Goal: Information Seeking & Learning: Learn about a topic

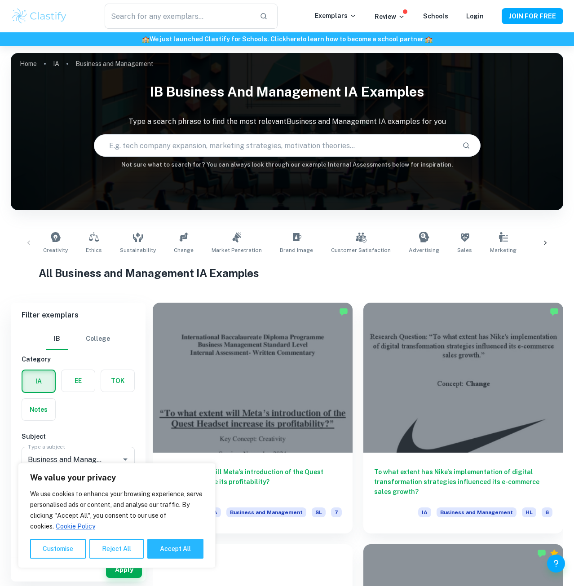
drag, startPoint x: 179, startPoint y: 547, endPoint x: 176, endPoint y: 539, distance: 8.1
click at [178, 546] on button "Accept All" at bounding box center [175, 549] width 56 height 20
checkbox input "true"
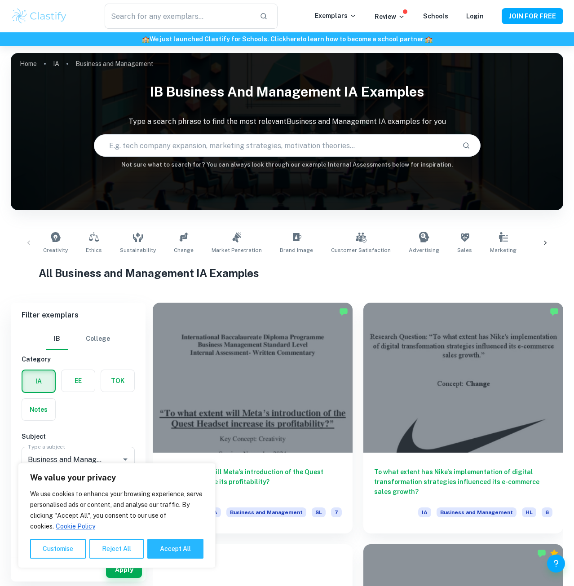
checkbox input "true"
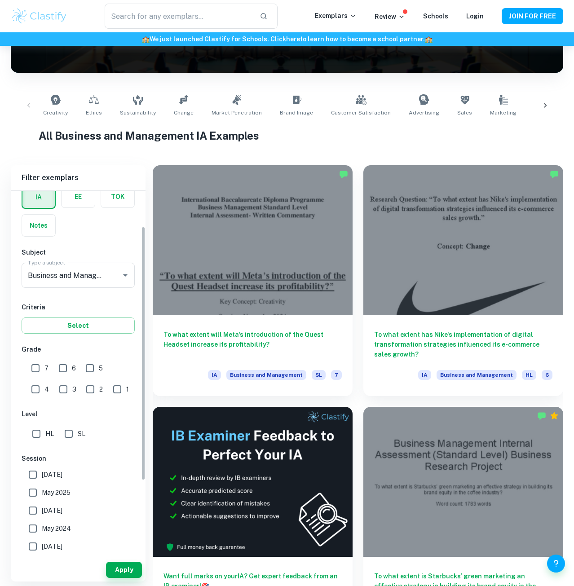
scroll to position [51, 0]
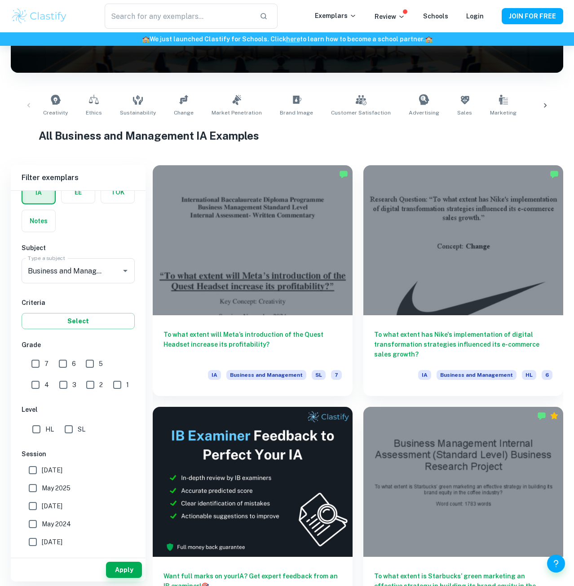
click at [39, 366] on input "7" at bounding box center [35, 364] width 18 height 18
checkbox input "true"
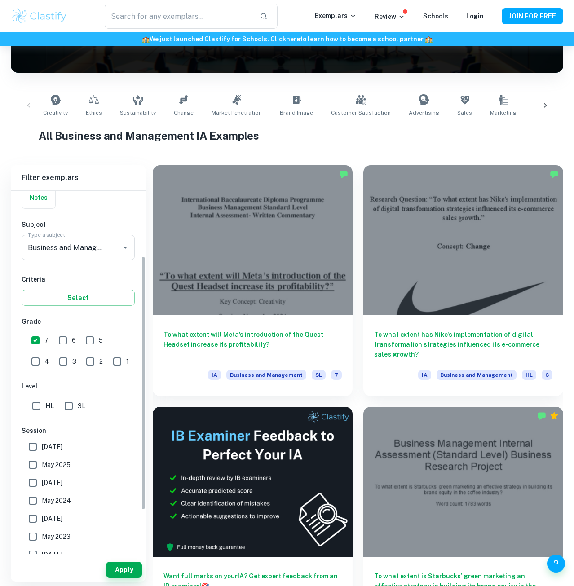
scroll to position [102, 0]
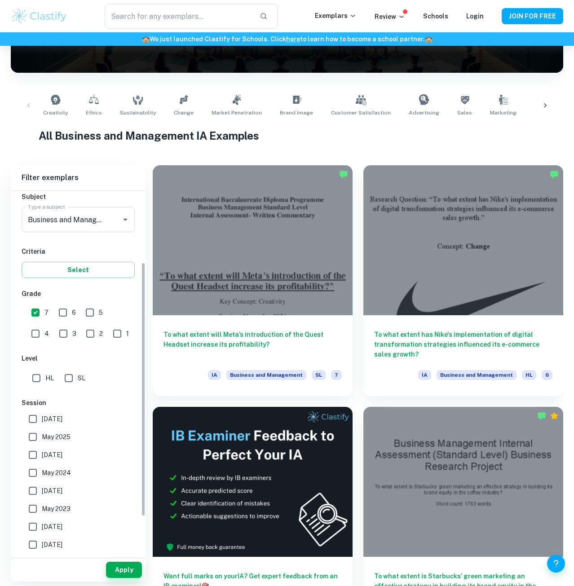
click at [74, 377] on input "SL" at bounding box center [69, 378] width 18 height 18
checkbox input "true"
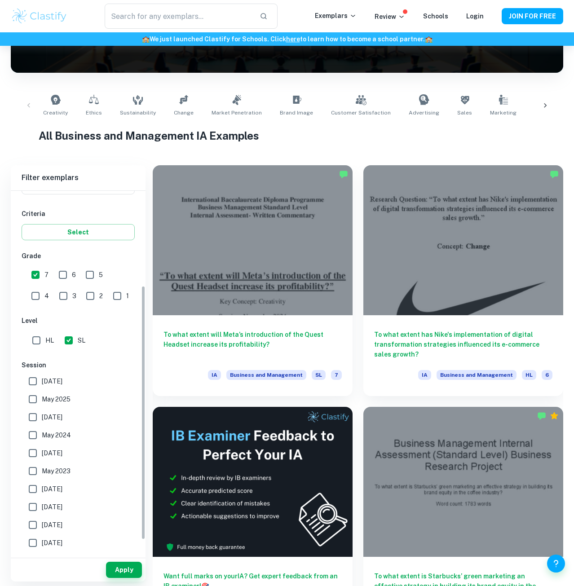
scroll to position [156, 0]
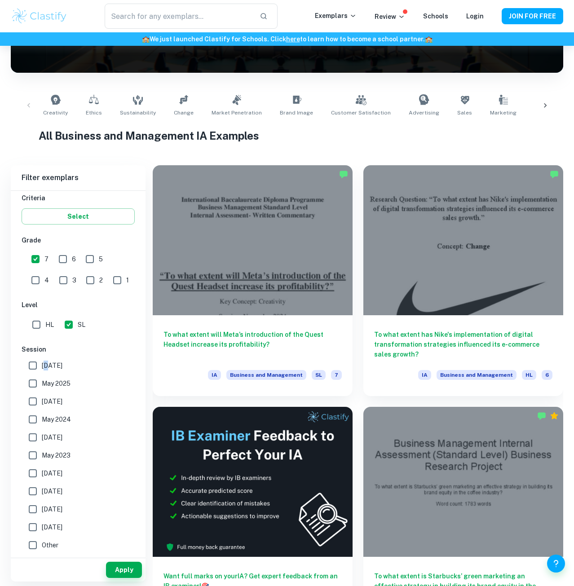
click at [44, 363] on span "[DATE]" at bounding box center [52, 365] width 21 height 10
click at [31, 365] on input "[DATE]" at bounding box center [33, 365] width 18 height 18
click at [126, 565] on button "Apply" at bounding box center [124, 569] width 36 height 16
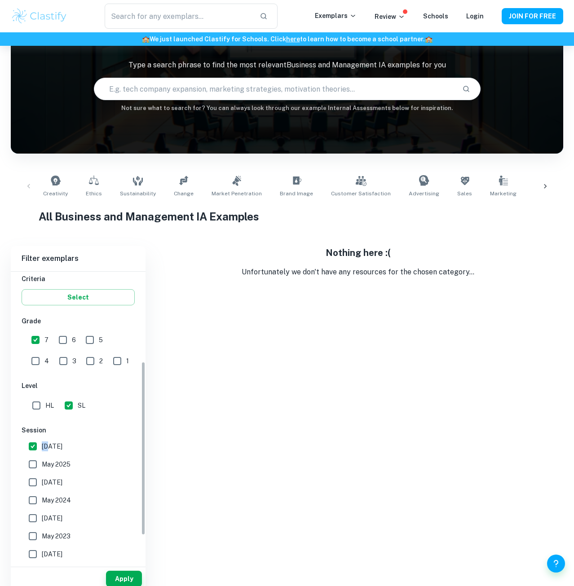
scroll to position [46, 0]
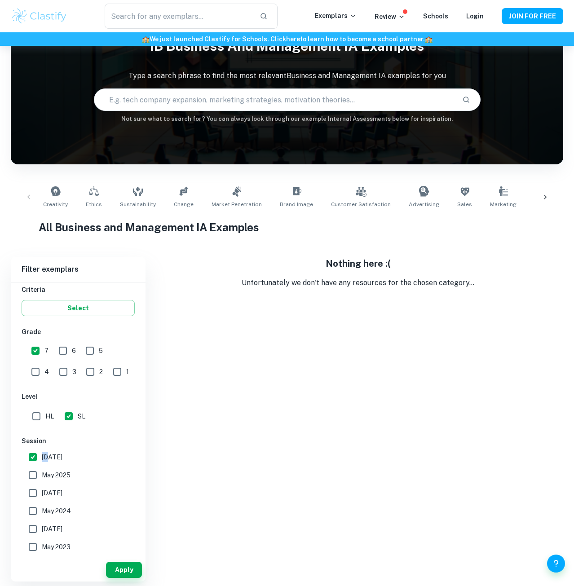
click at [34, 457] on input "[DATE]" at bounding box center [33, 457] width 18 height 18
checkbox input "false"
click at [112, 565] on button "Apply" at bounding box center [124, 569] width 36 height 16
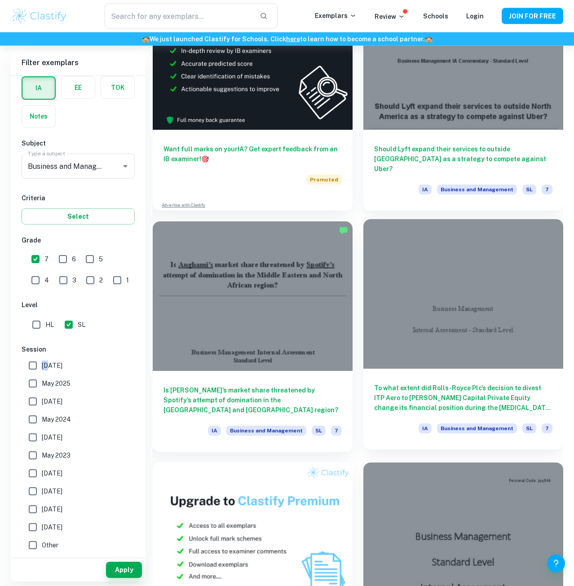
scroll to position [4440, 0]
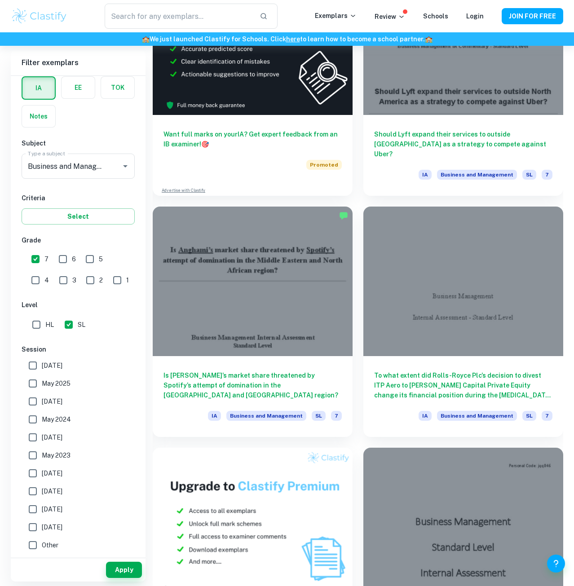
click at [51, 473] on span "[DATE]" at bounding box center [52, 473] width 21 height 10
click at [42, 473] on input "[DATE]" at bounding box center [33, 473] width 18 height 18
click at [55, 473] on span "[DATE]" at bounding box center [52, 473] width 21 height 10
click at [42, 473] on input "[DATE]" at bounding box center [33, 473] width 18 height 18
checkbox input "false"
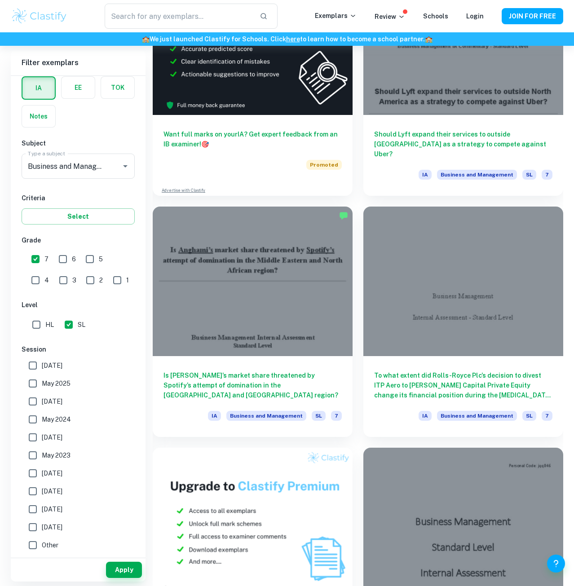
click at [48, 491] on span "[DATE]" at bounding box center [52, 491] width 21 height 10
click at [42, 491] on input "[DATE]" at bounding box center [33, 491] width 18 height 18
checkbox input "true"
click at [47, 453] on span "May 2023" at bounding box center [56, 455] width 29 height 10
click at [42, 453] on input "May 2023" at bounding box center [33, 455] width 18 height 18
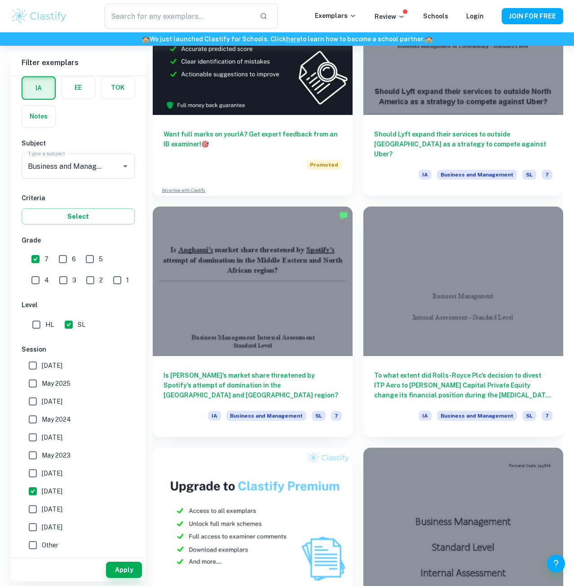
checkbox input "true"
click at [42, 421] on span "May 2024" at bounding box center [56, 419] width 29 height 10
click at [42, 421] on input "May 2024" at bounding box center [33, 419] width 18 height 18
checkbox input "true"
drag, startPoint x: 66, startPoint y: 384, endPoint x: 65, endPoint y: 376, distance: 8.1
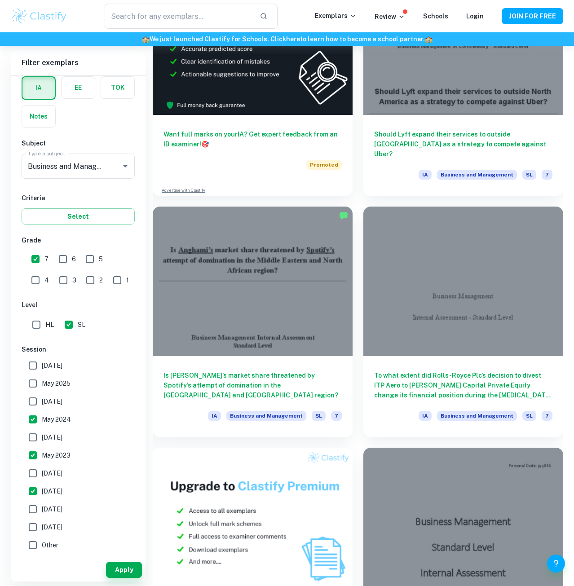
click at [66, 384] on span "May 2025" at bounding box center [56, 383] width 29 height 10
click at [42, 384] on input "May 2025" at bounding box center [33, 383] width 18 height 18
checkbox input "true"
click at [53, 362] on span "[DATE]" at bounding box center [52, 365] width 21 height 10
click at [42, 362] on input "[DATE]" at bounding box center [33, 365] width 18 height 18
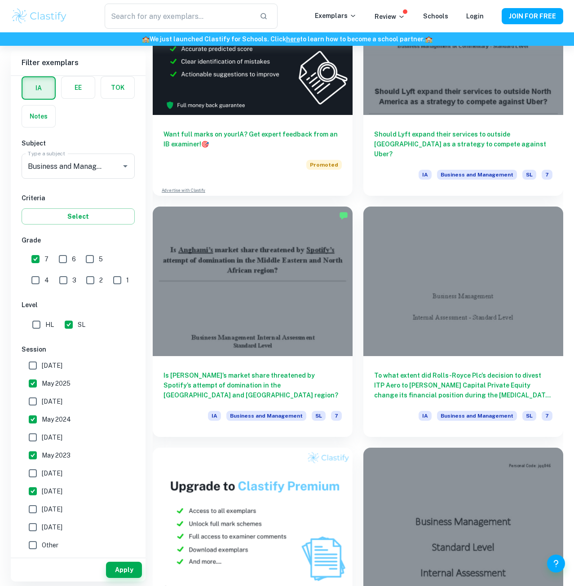
checkbox input "true"
click at [126, 568] on button "Apply" at bounding box center [124, 569] width 36 height 16
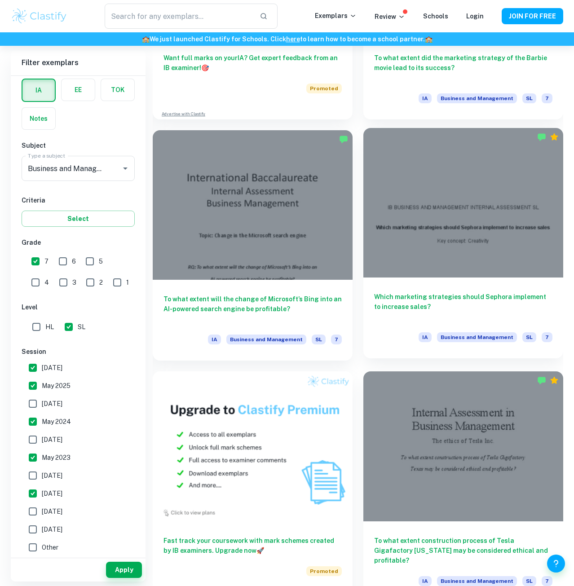
scroll to position [930, 0]
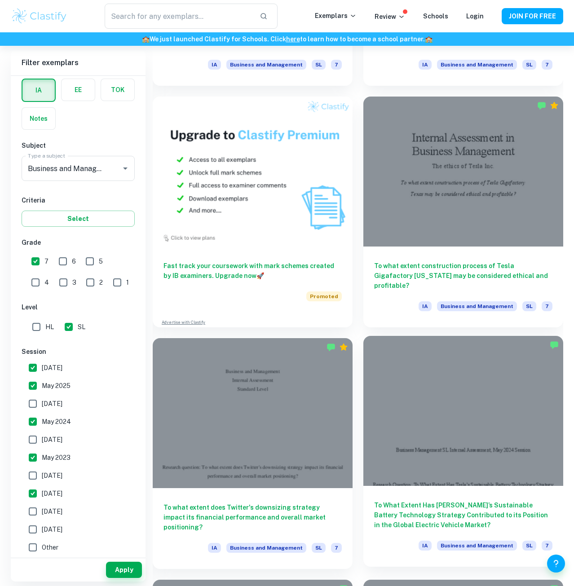
click at [478, 436] on div at bounding box center [463, 411] width 200 height 150
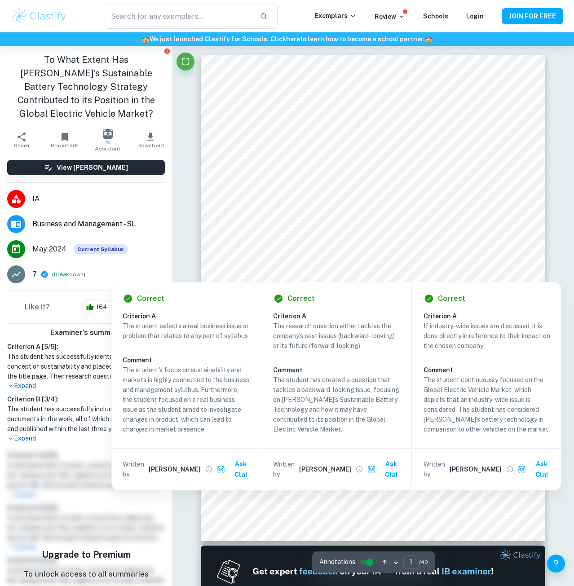
click at [376, 280] on div "Correct Criterion A The student selects a real business issue or problem that r…" at bounding box center [336, 383] width 450 height 213
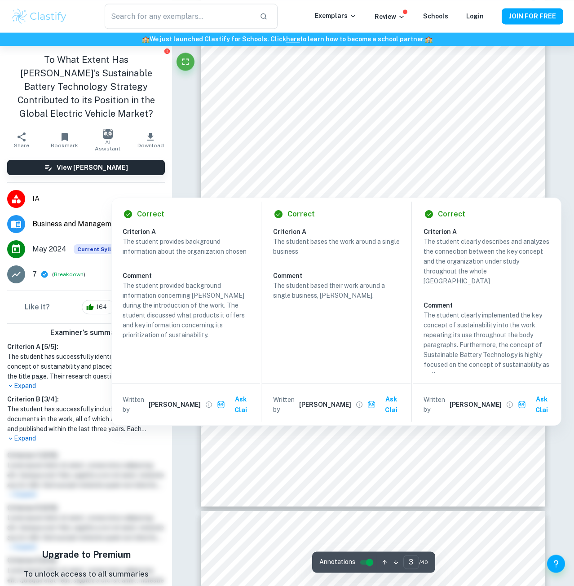
scroll to position [1190, 0]
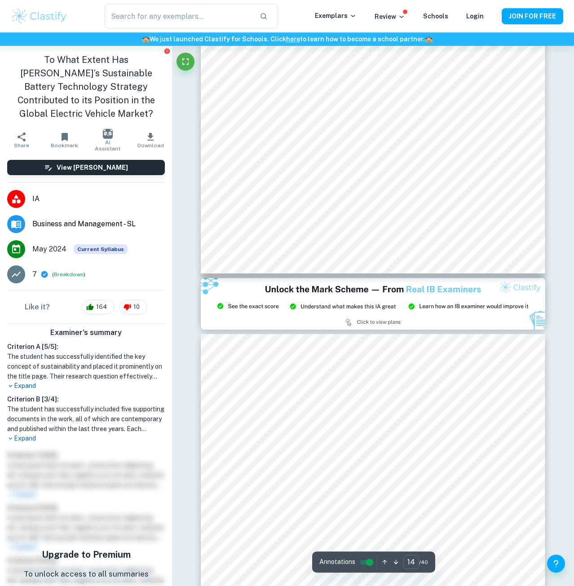
type input "15"
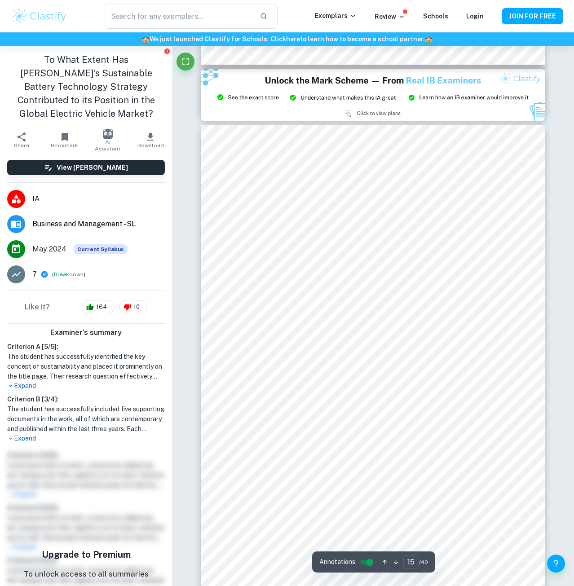
scroll to position [7049, 0]
